Goal: Task Accomplishment & Management: Use online tool/utility

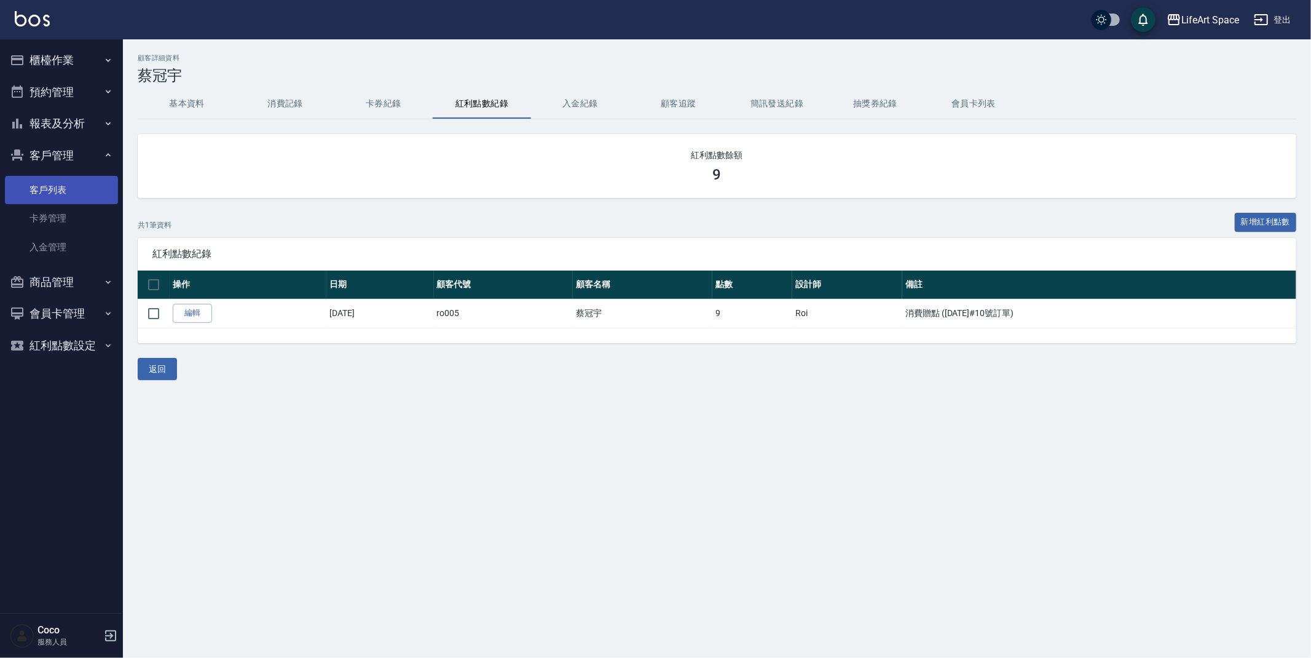
click at [49, 192] on link "客戶列表" at bounding box center [61, 190] width 113 height 28
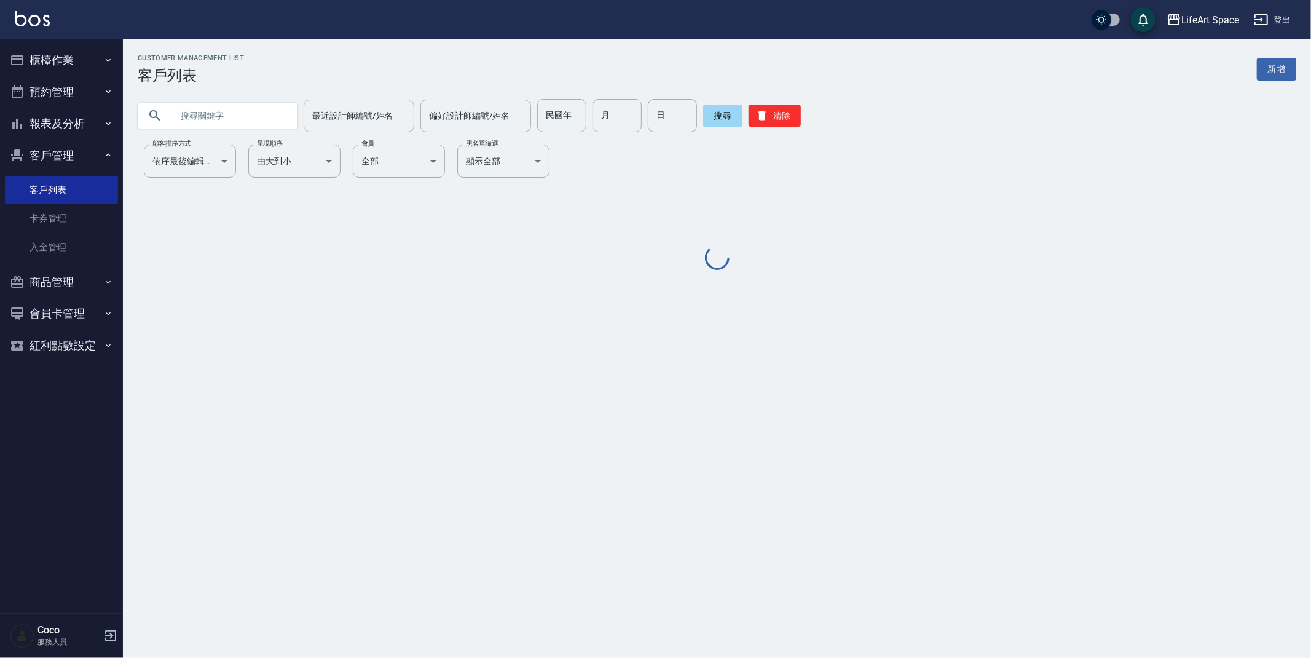
click at [176, 116] on input "text" at bounding box center [230, 115] width 116 height 33
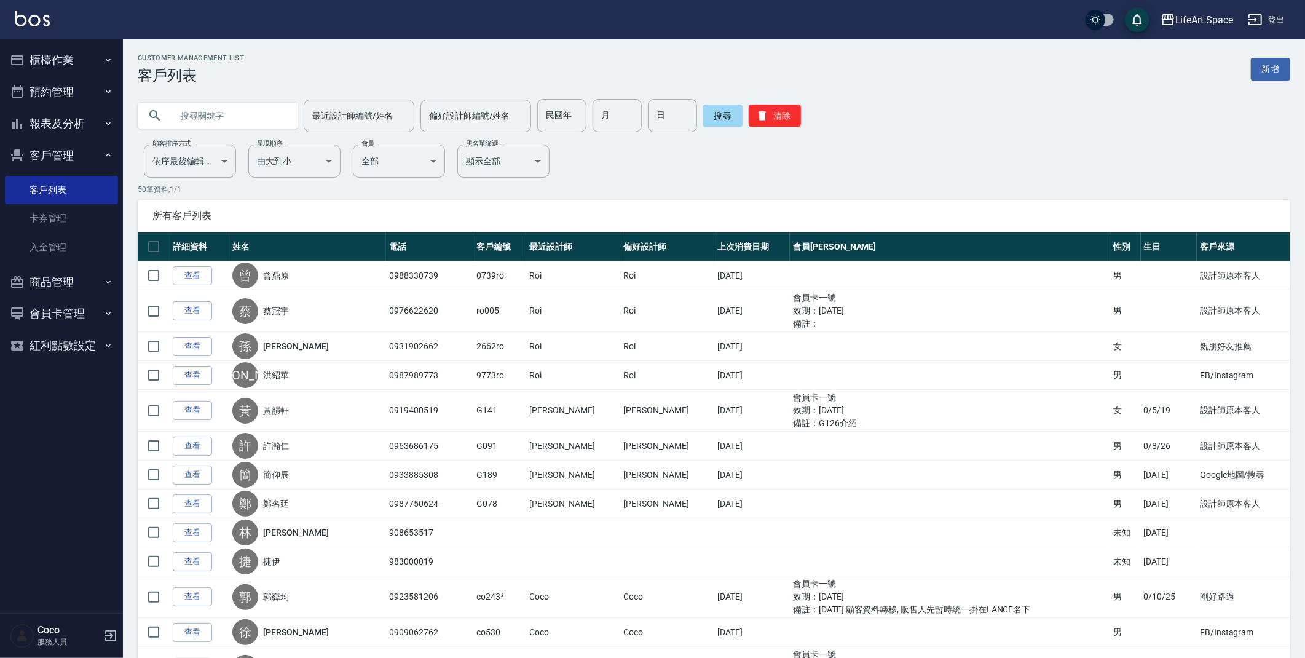
type input "x"
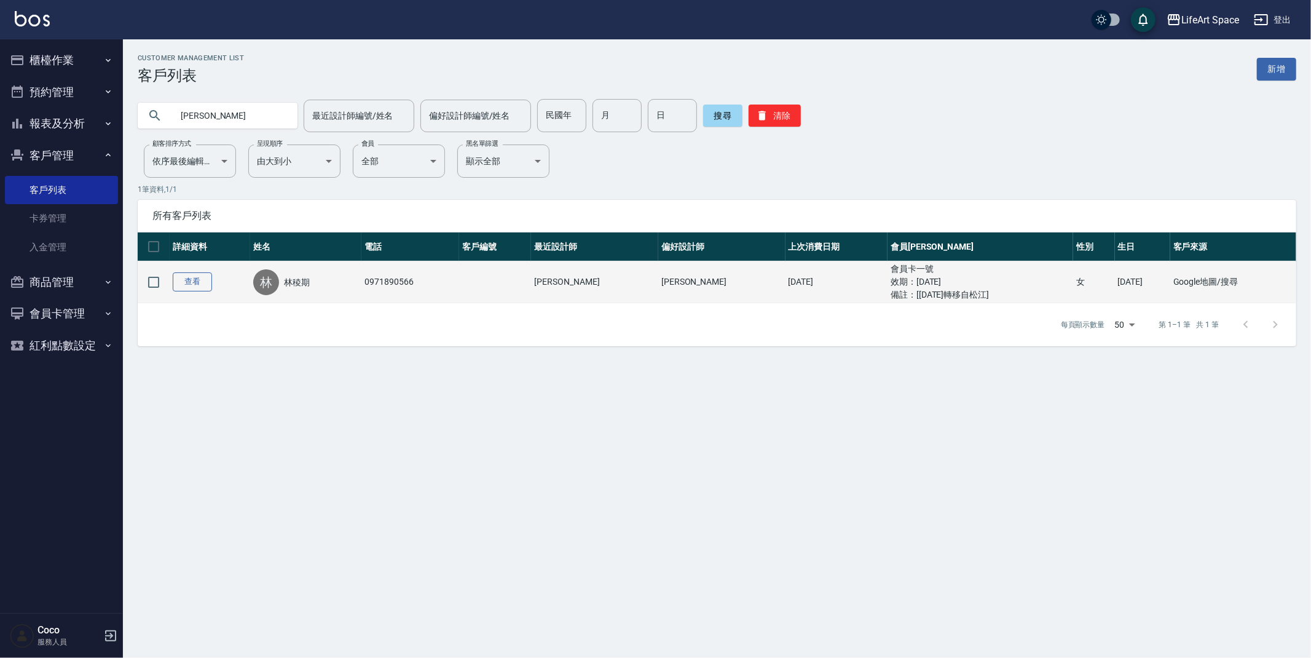
type input "[PERSON_NAME]"
click at [203, 285] on link "查看" at bounding box center [192, 281] width 39 height 19
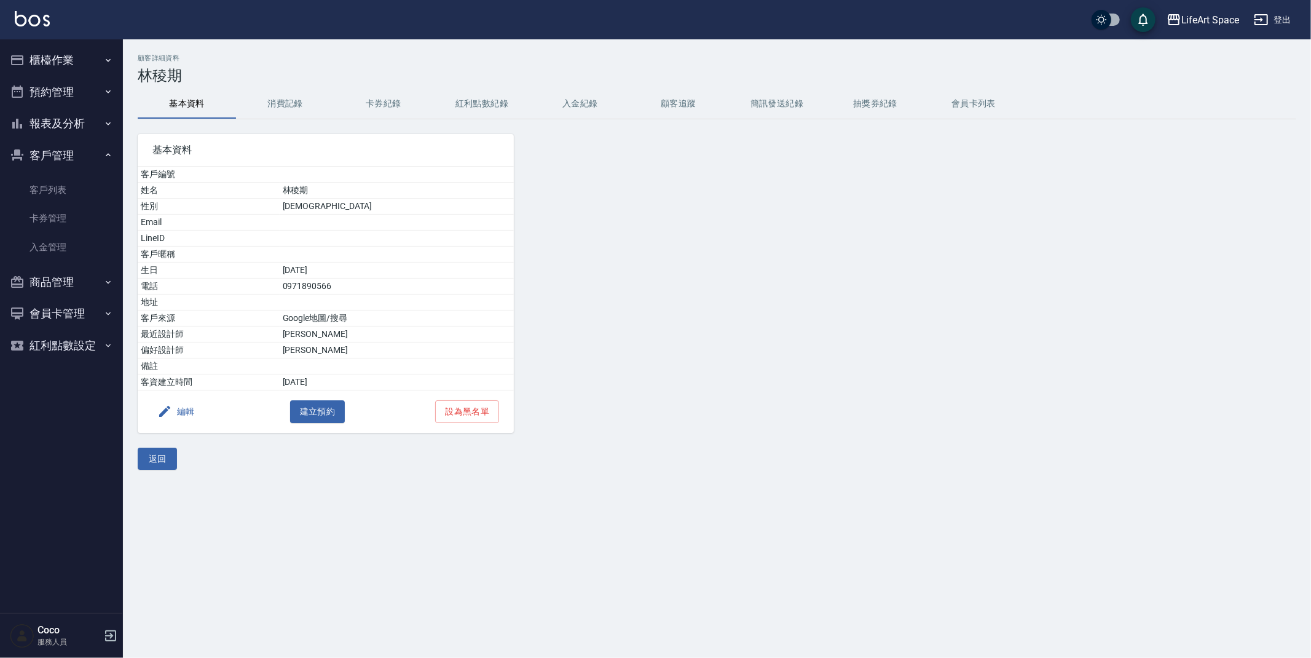
click at [283, 101] on button "消費記錄" at bounding box center [285, 104] width 98 height 30
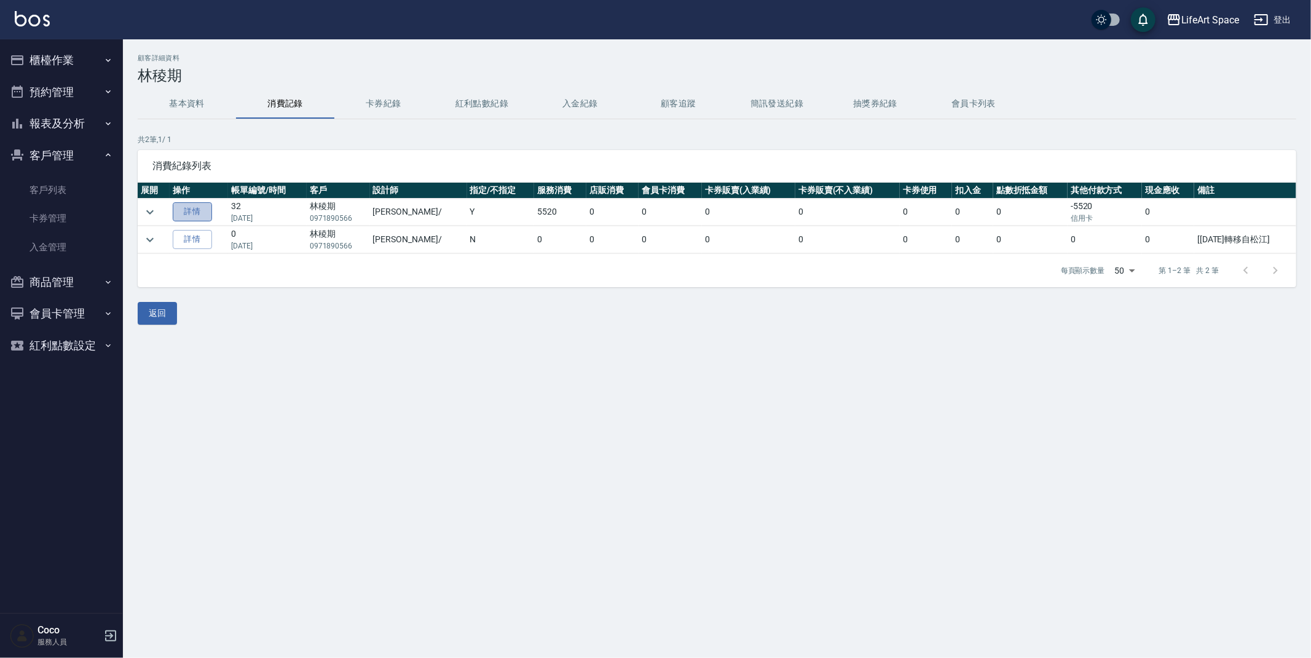
click at [205, 215] on link "詳情" at bounding box center [192, 211] width 39 height 19
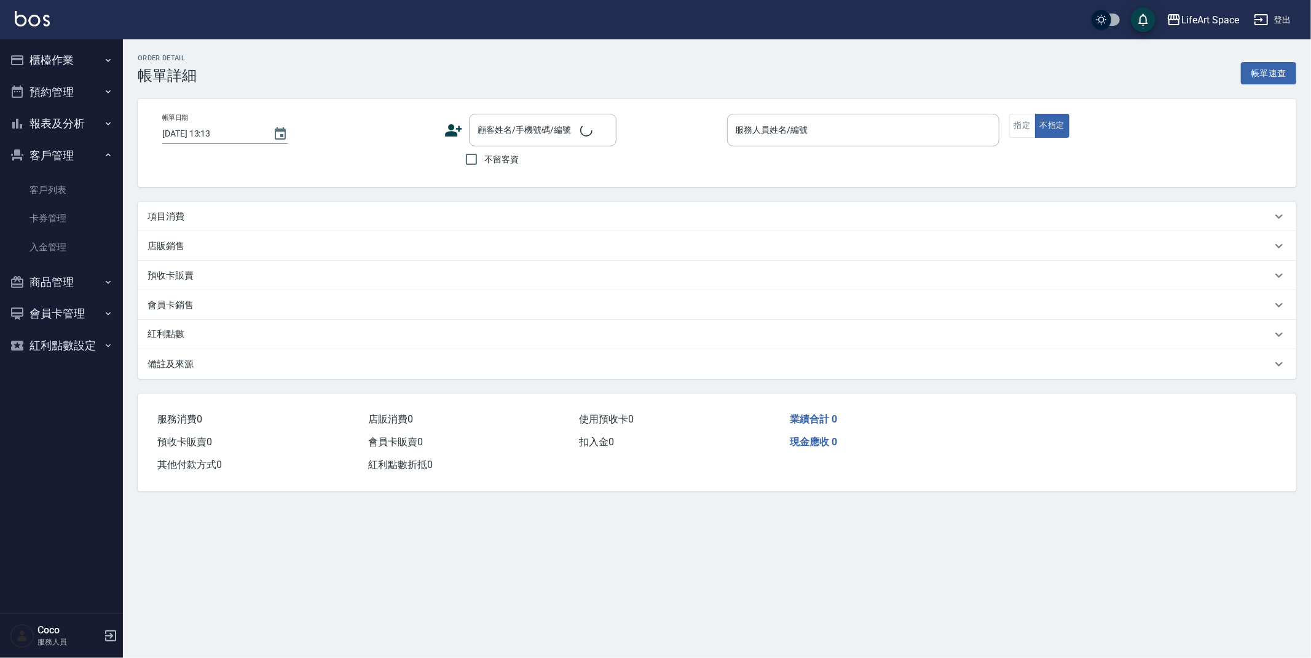
type input "[DATE] 18:03"
type input "[PERSON_NAME](無代號)"
type input "11"
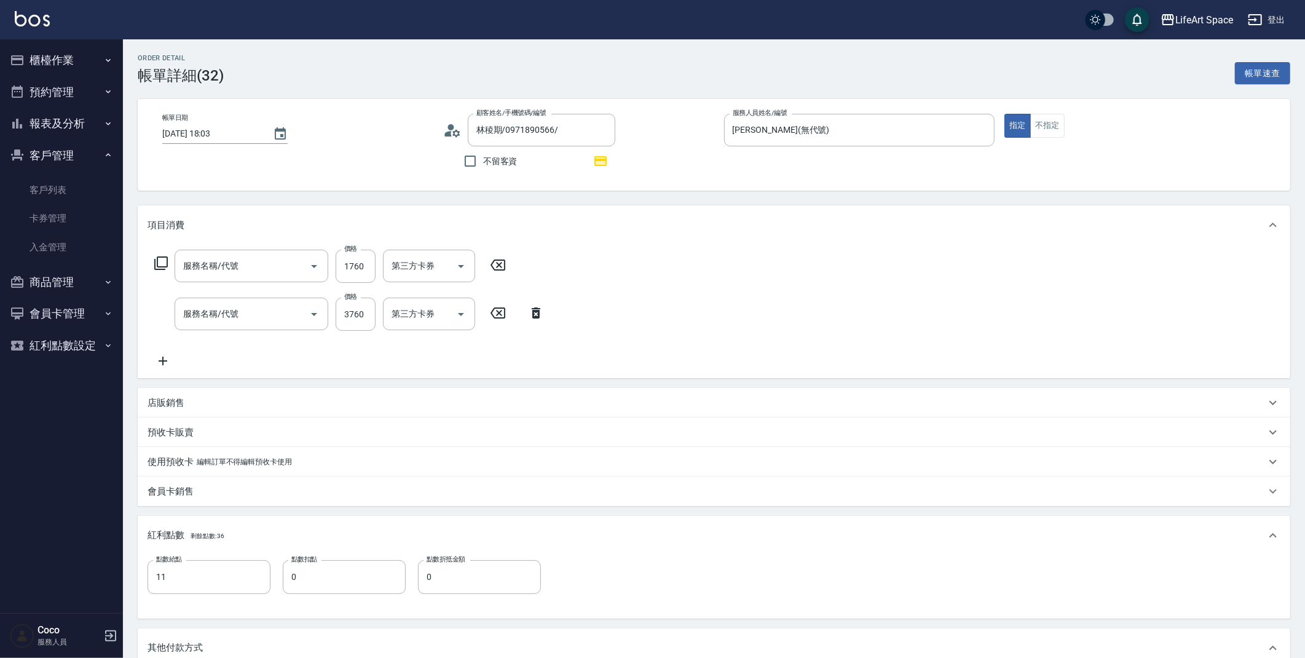
type input "林稜期/0971890566/"
type input "701 染髮(701)"
type input "502縮毛矯正 (502)"
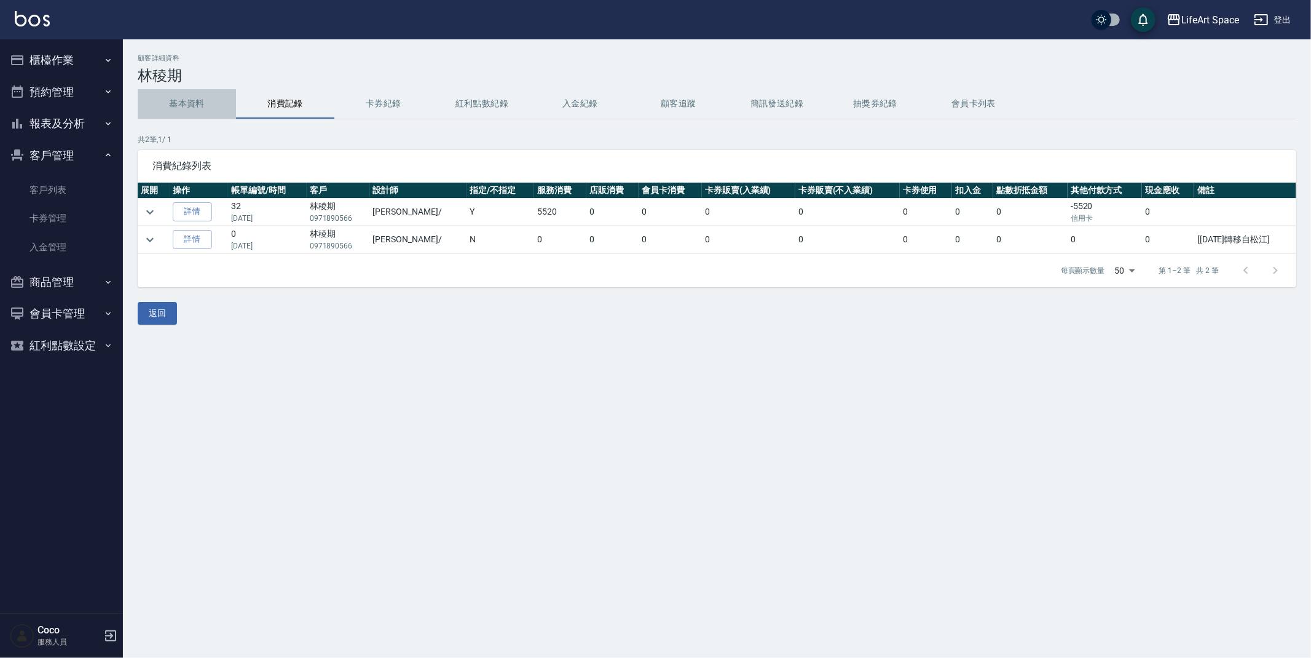
click at [181, 106] on button "基本資料" at bounding box center [187, 104] width 98 height 30
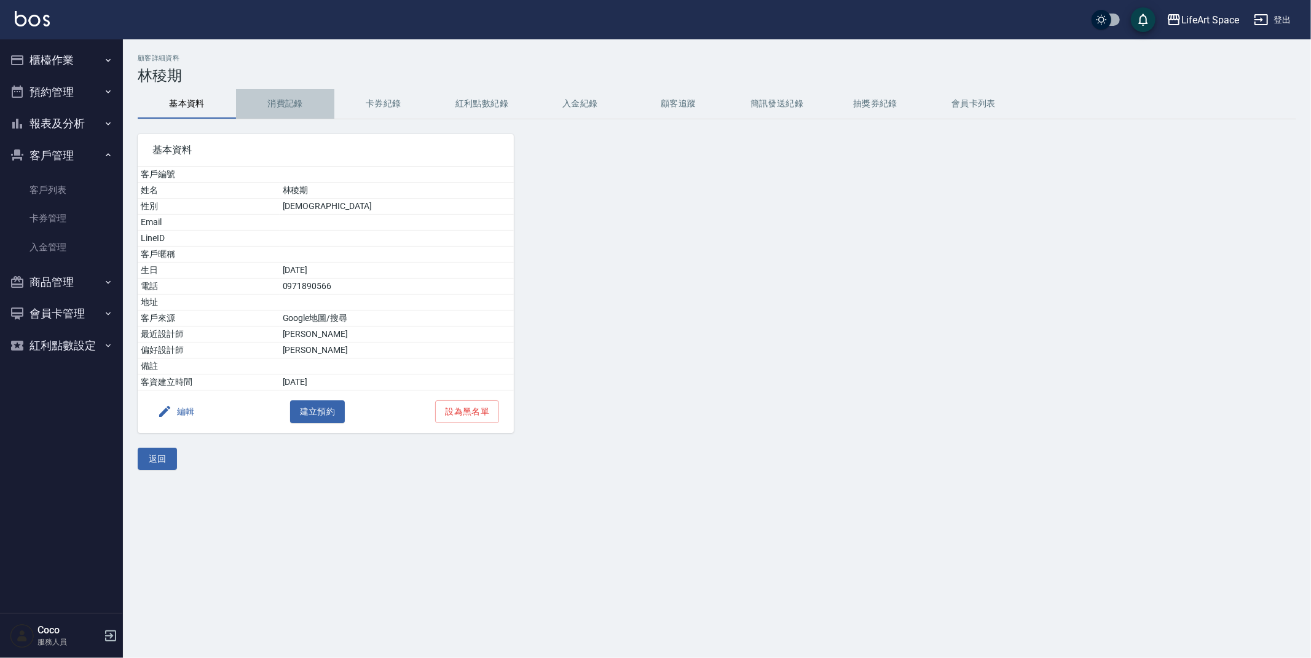
click at [286, 105] on button "消費記錄" at bounding box center [285, 104] width 98 height 30
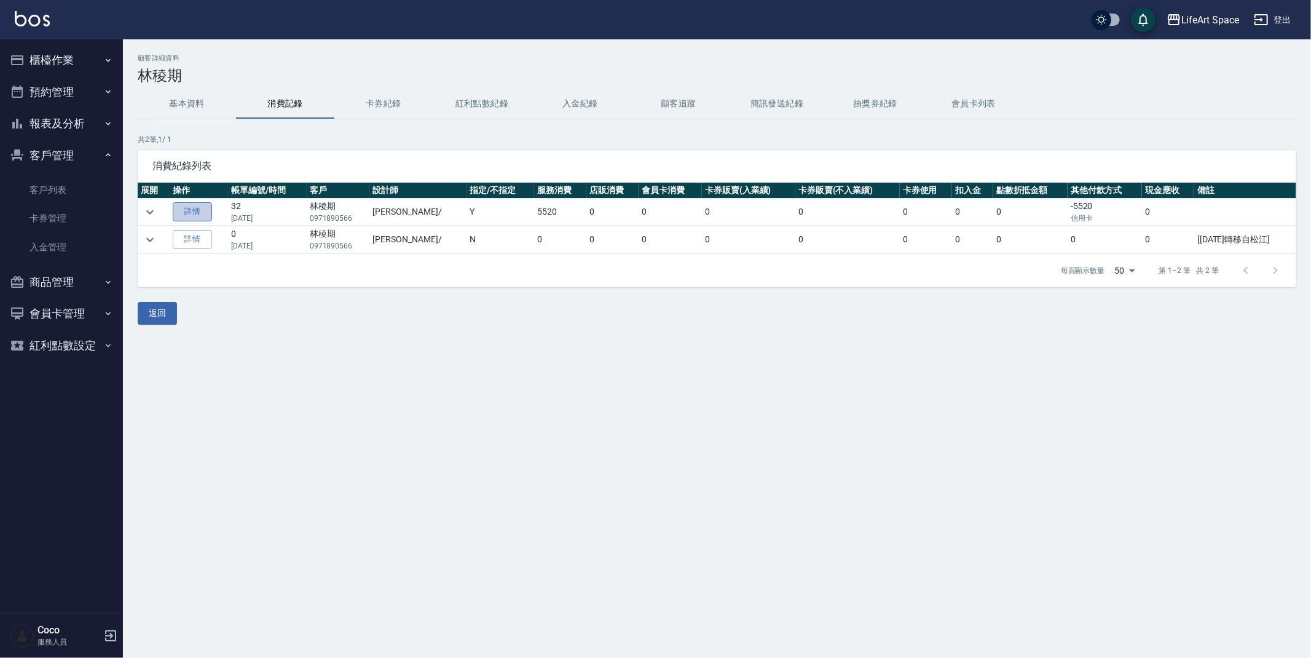
click at [201, 218] on link "詳情" at bounding box center [192, 211] width 39 height 19
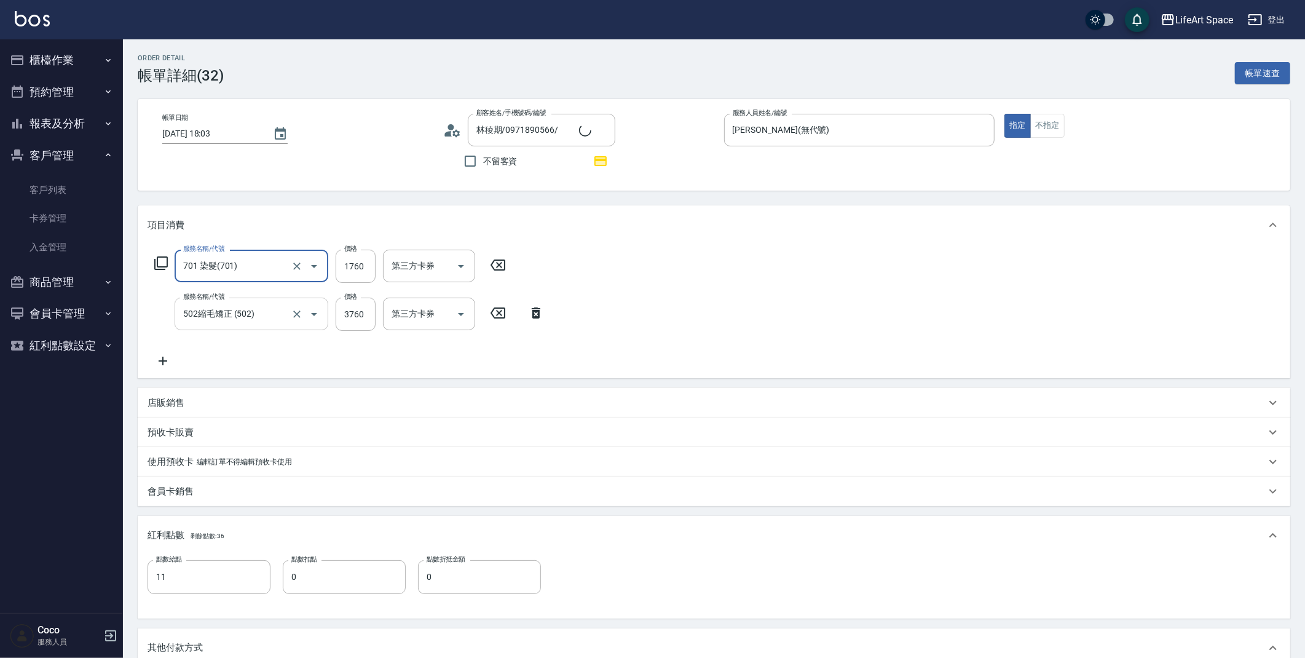
type input "林稜期/0971890566/"
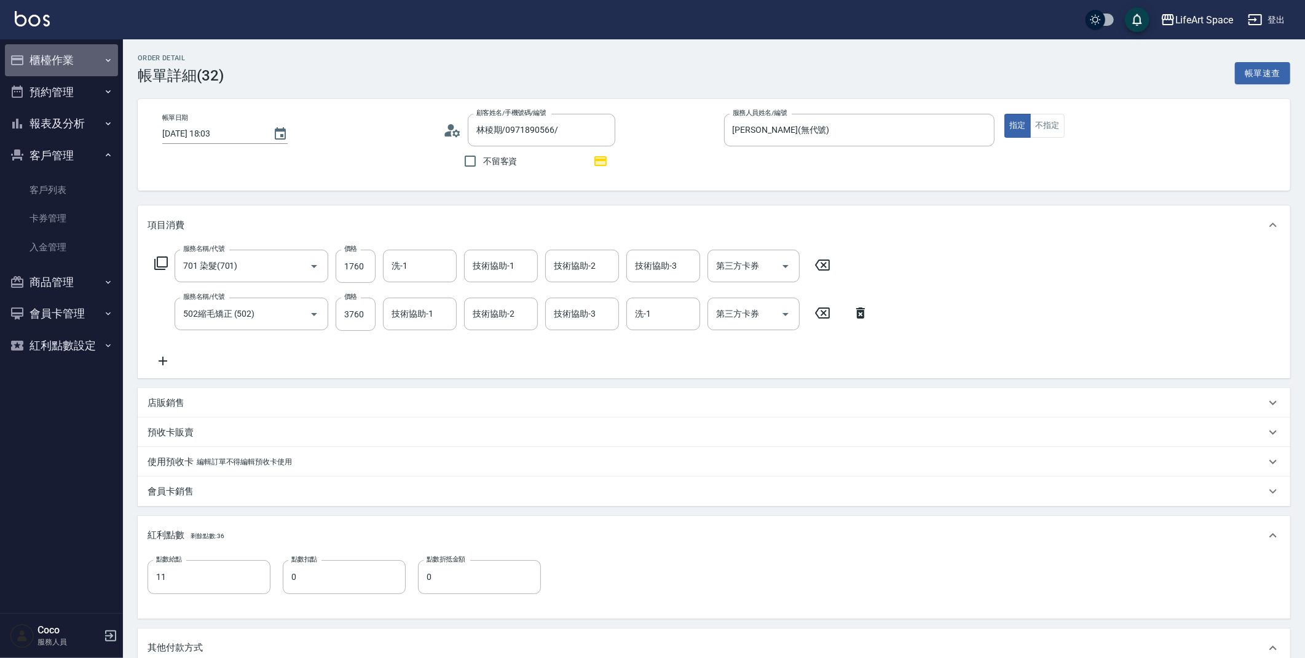
click at [58, 55] on button "櫃檯作業" at bounding box center [61, 60] width 113 height 32
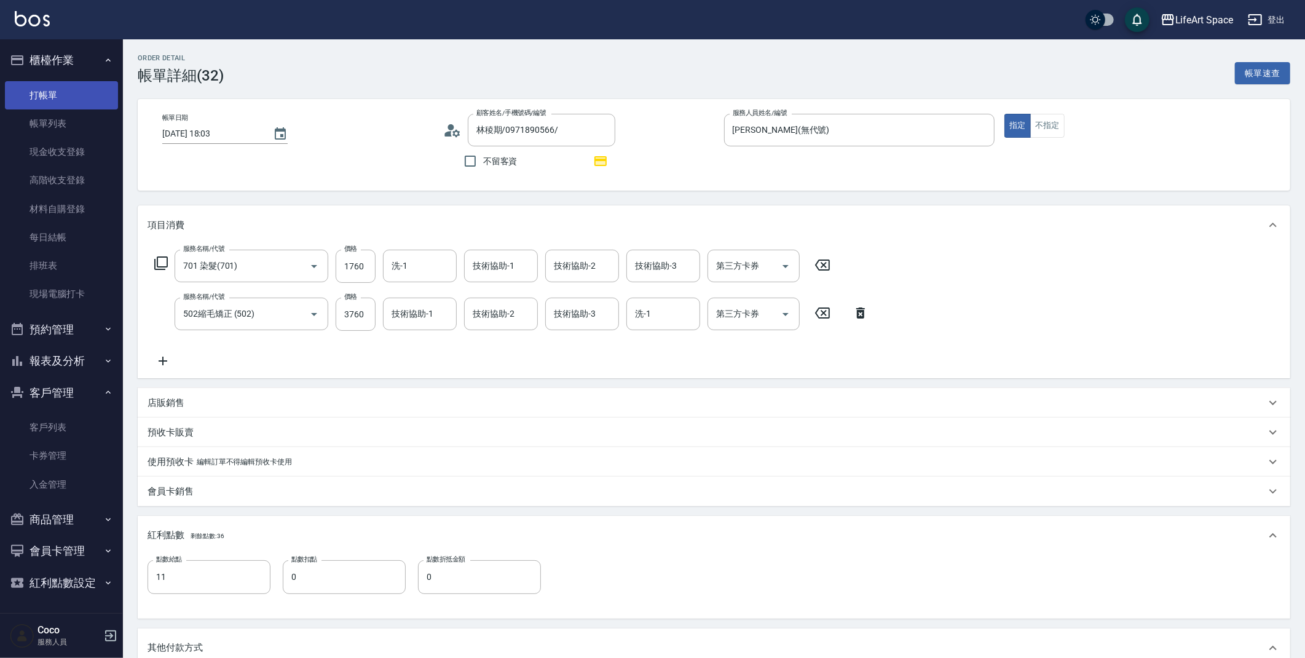
click at [62, 92] on link "打帳單" at bounding box center [61, 95] width 113 height 28
